Goal: Information Seeking & Learning: Compare options

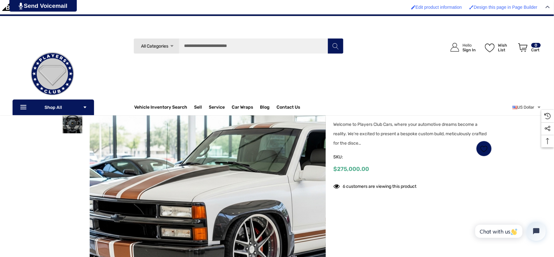
scroll to position [70, 0]
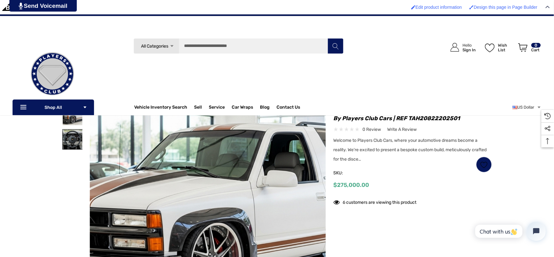
click at [81, 131] on img at bounding box center [73, 140] width 20 height 20
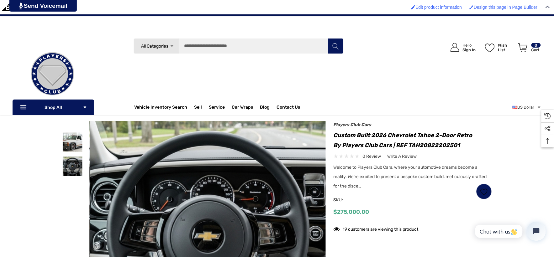
scroll to position [35, 0]
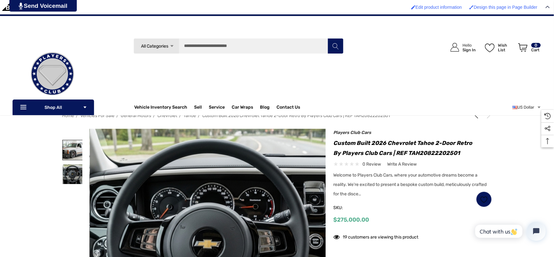
click at [73, 152] on img at bounding box center [73, 150] width 20 height 20
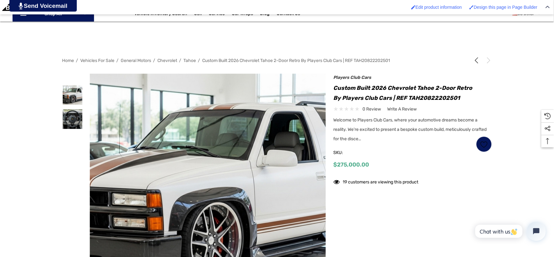
scroll to position [139, 0]
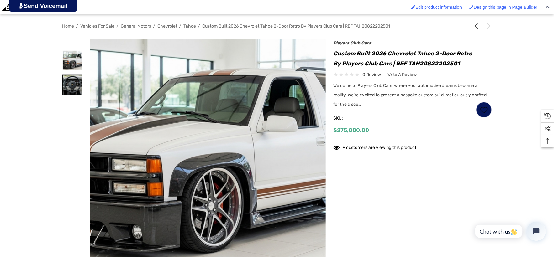
click at [79, 81] on img at bounding box center [73, 85] width 20 height 20
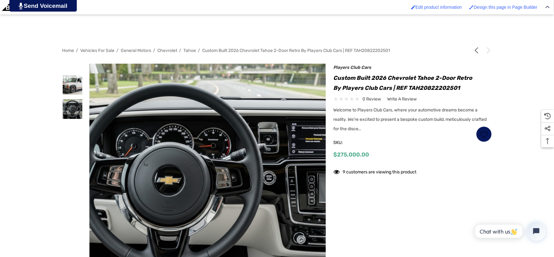
scroll to position [174, 0]
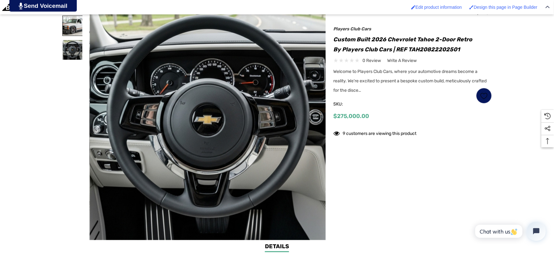
click at [65, 31] on img at bounding box center [73, 26] width 20 height 20
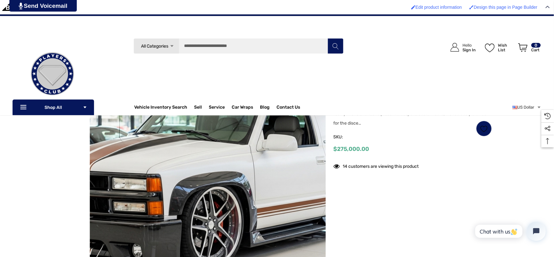
scroll to position [104, 0]
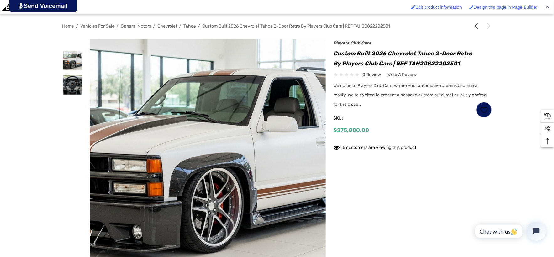
scroll to position [174, 0]
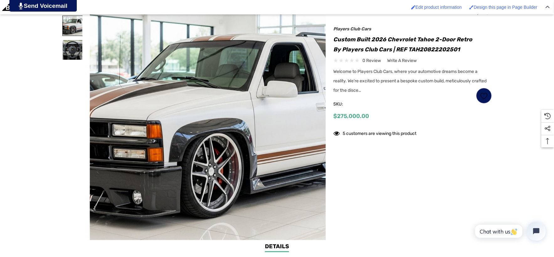
click at [67, 29] on img at bounding box center [73, 26] width 20 height 20
click at [74, 47] on img at bounding box center [73, 50] width 20 height 20
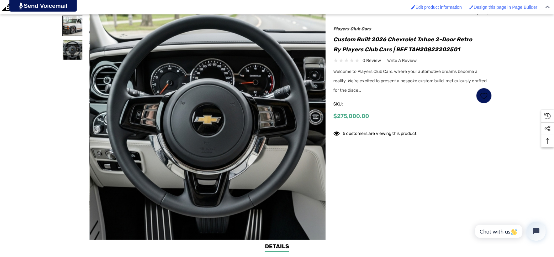
click at [65, 30] on img at bounding box center [73, 26] width 20 height 20
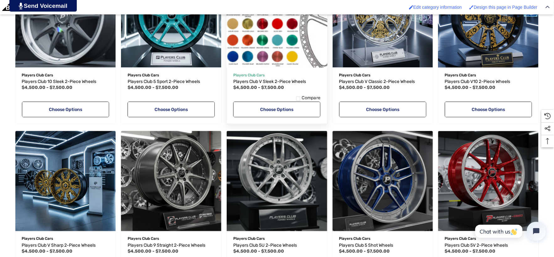
scroll to position [278, 0]
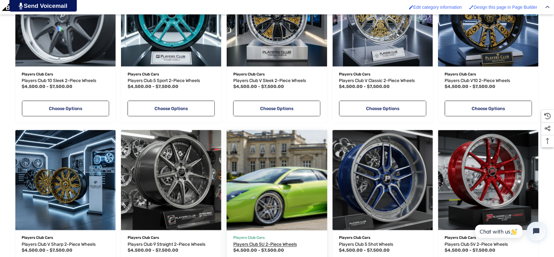
click at [253, 244] on span "Players Club 5U 2-Piece Wheels" at bounding box center [265, 244] width 64 height 5
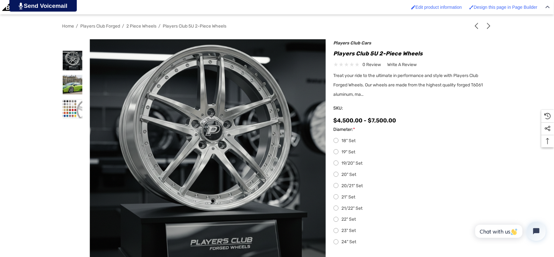
click at [339, 218] on label "22" Set" at bounding box center [413, 220] width 158 height 8
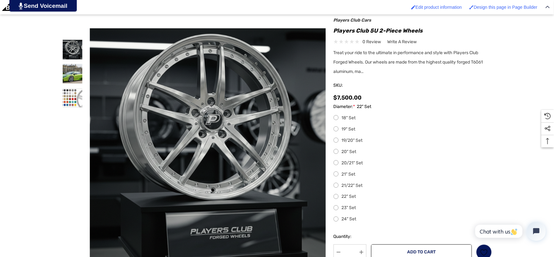
scroll to position [174, 0]
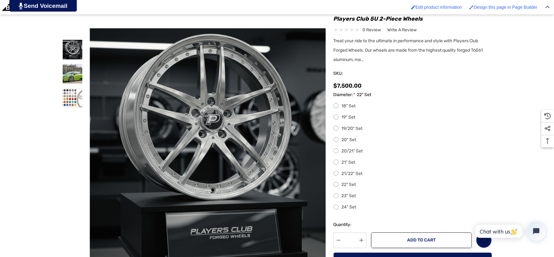
click at [335, 211] on label "24" Set" at bounding box center [413, 208] width 158 height 8
click at [334, 199] on label "23" Set" at bounding box center [413, 197] width 158 height 8
click at [334, 187] on label "22" Set" at bounding box center [413, 185] width 158 height 8
click at [336, 173] on label "21/22" Set" at bounding box center [413, 174] width 158 height 8
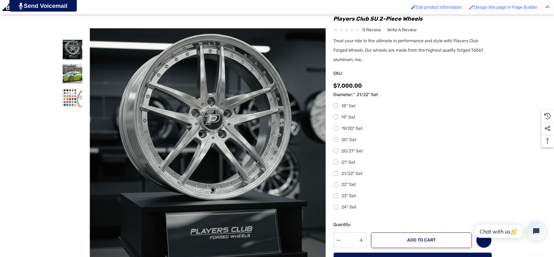
click at [334, 186] on label "22" Set" at bounding box center [413, 185] width 158 height 8
click at [334, 200] on label "23" Set" at bounding box center [413, 197] width 158 height 8
click at [336, 173] on label "21/22" Set" at bounding box center [413, 174] width 158 height 8
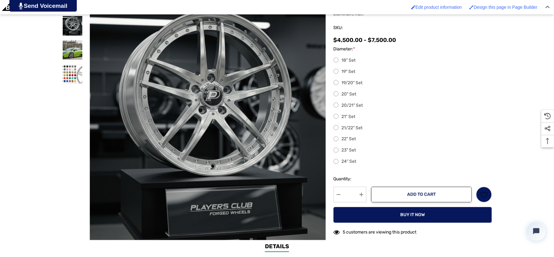
click at [335, 106] on div "18" Set 19" Set 19/20" Set 20" Set 20/21" Set 21" Set 21/22" Set 22" Set 23" Se…" at bounding box center [413, 111] width 158 height 109
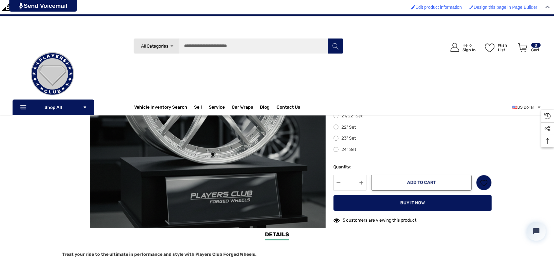
scroll to position [209, 0]
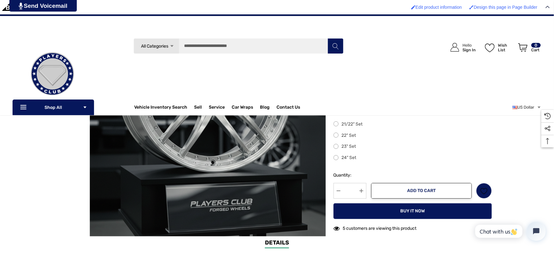
click at [334, 125] on label "21/22" Set" at bounding box center [413, 125] width 158 height 8
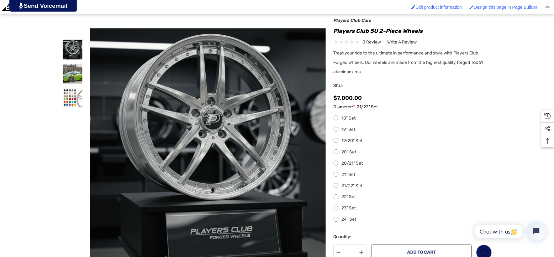
scroll to position [174, 0]
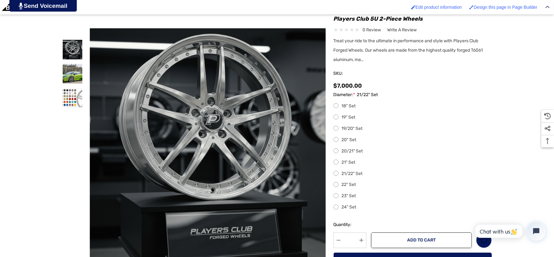
click at [335, 186] on label "22" Set" at bounding box center [413, 185] width 158 height 8
click at [336, 197] on label "23" Set" at bounding box center [413, 197] width 158 height 8
click at [336, 207] on label "24" Set" at bounding box center [413, 208] width 158 height 8
click at [338, 172] on label "21/22" Set" at bounding box center [413, 174] width 158 height 8
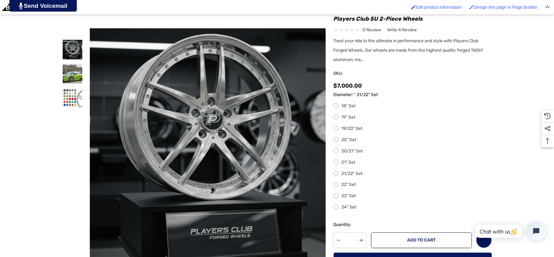
click at [337, 186] on label "22" Set" at bounding box center [413, 185] width 158 height 8
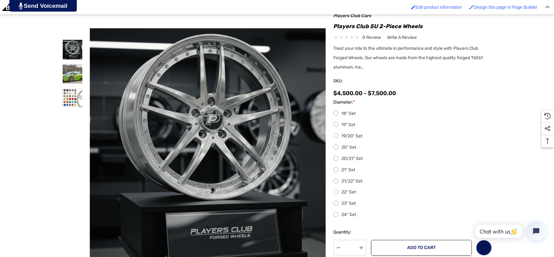
scroll to position [209, 0]
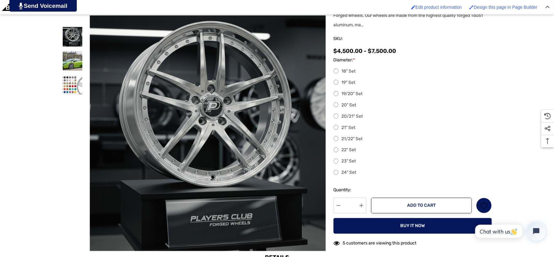
click at [343, 150] on label "22" Set" at bounding box center [413, 151] width 158 height 8
click at [336, 161] on label "23" Set" at bounding box center [413, 162] width 158 height 8
click at [334, 173] on label "24" Set" at bounding box center [413, 173] width 158 height 8
click at [339, 150] on label "22" Set" at bounding box center [413, 151] width 158 height 8
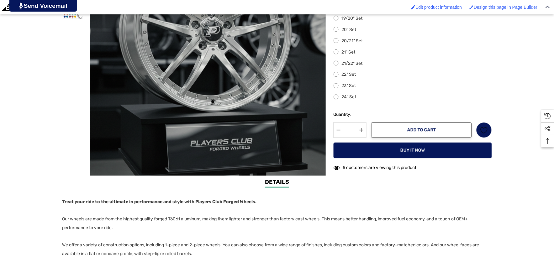
click at [337, 65] on label "21/22" Set" at bounding box center [413, 64] width 158 height 8
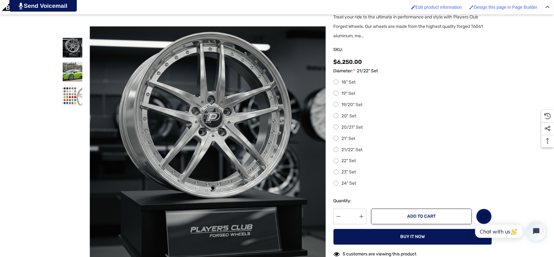
scroll to position [215, 0]
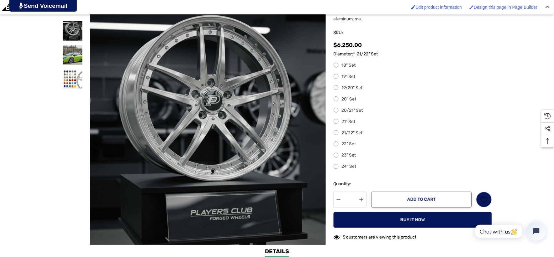
click at [349, 144] on label "22" Set" at bounding box center [413, 145] width 158 height 8
click at [345, 156] on label "23" Set" at bounding box center [413, 156] width 158 height 8
click at [338, 168] on label "24" Set" at bounding box center [413, 167] width 158 height 8
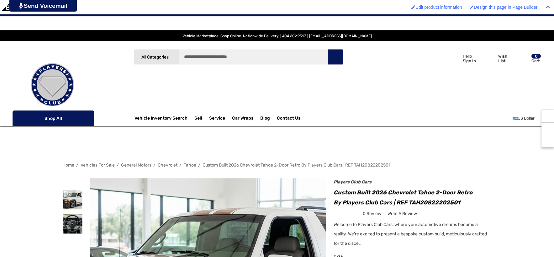
scroll to position [76, 0]
click at [67, 214] on img at bounding box center [73, 224] width 20 height 20
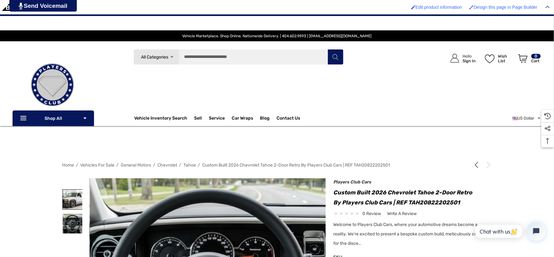
click at [69, 197] on img at bounding box center [73, 200] width 20 height 20
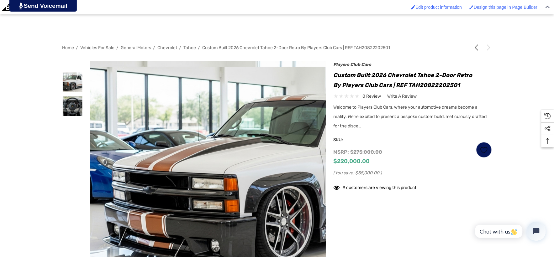
scroll to position [139, 0]
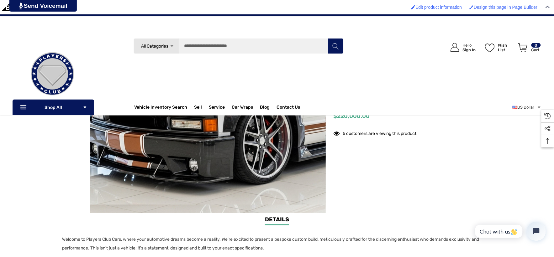
scroll to position [174, 0]
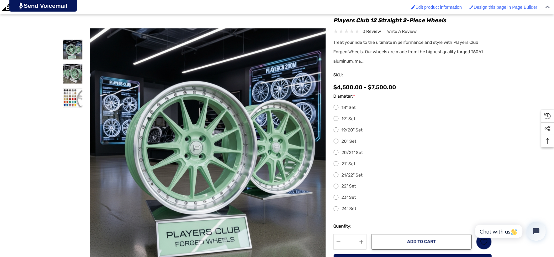
scroll to position [209, 0]
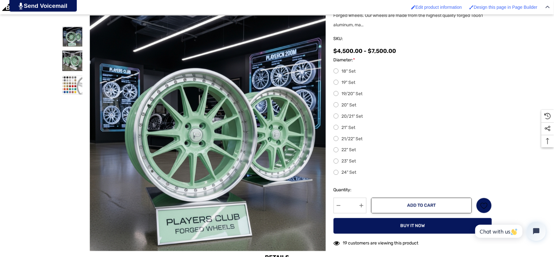
click at [66, 60] on img at bounding box center [73, 61] width 20 height 20
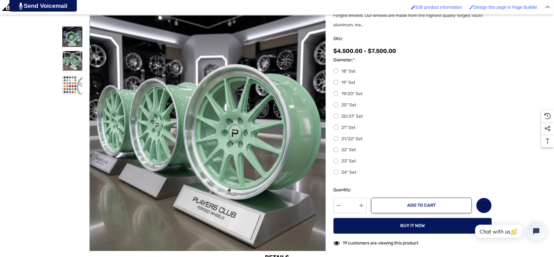
click at [75, 41] on img at bounding box center [73, 37] width 20 height 20
